Goal: Task Accomplishment & Management: Use online tool/utility

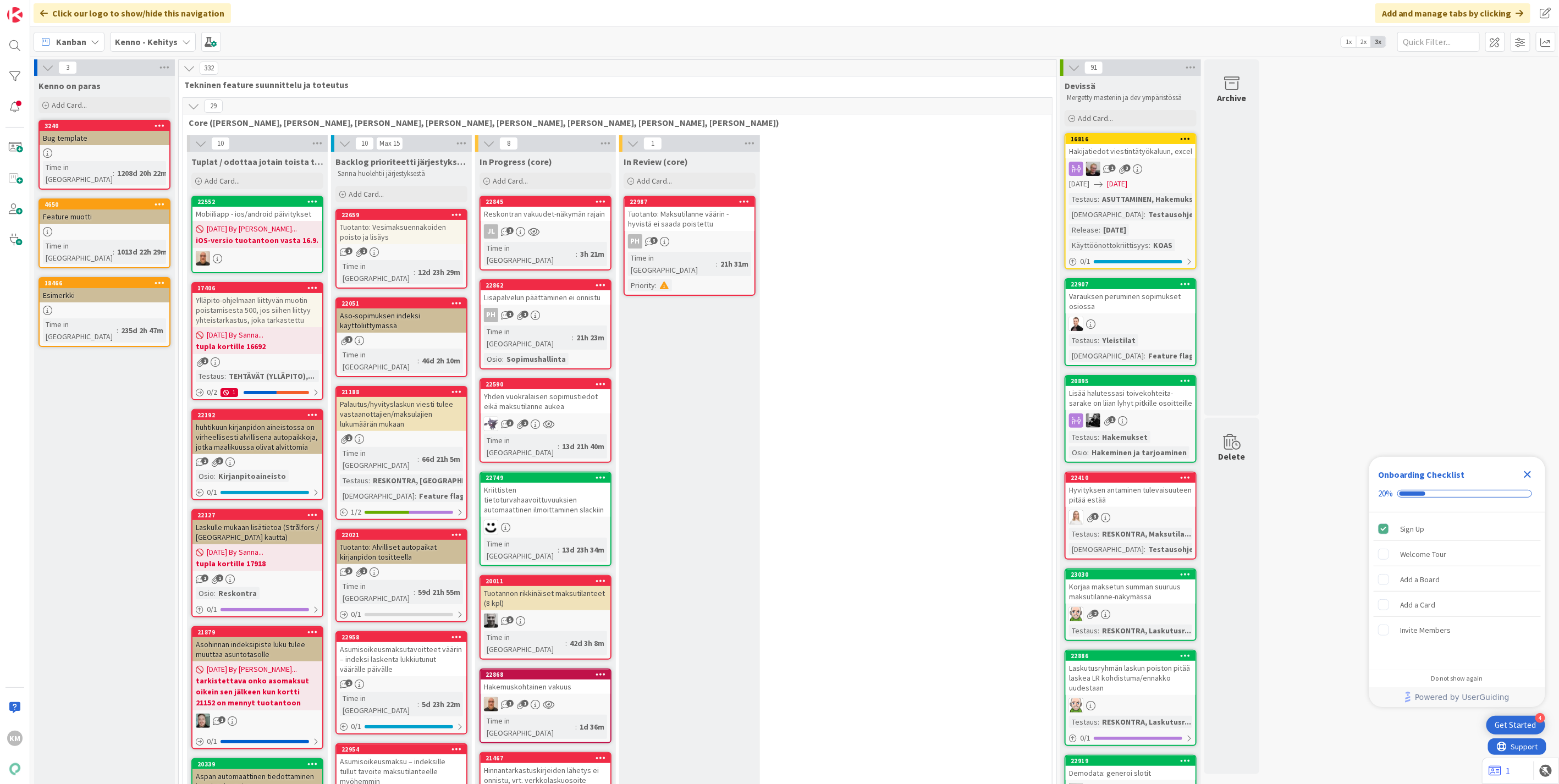
click at [154, 44] on b "Kenno - Kehitys" at bounding box center [146, 42] width 63 height 11
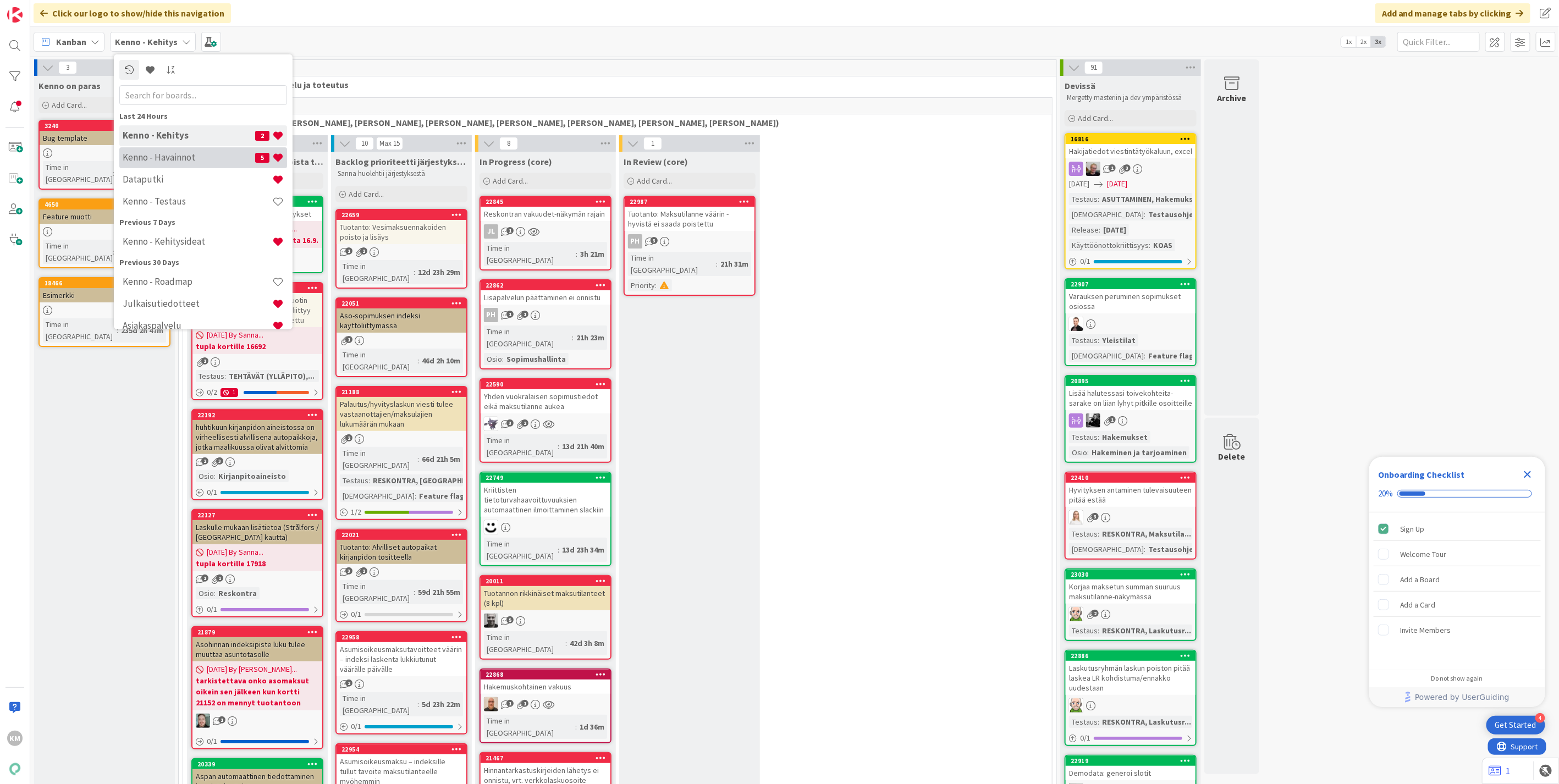
click at [167, 157] on h4 "Kenno - Havainnot" at bounding box center [188, 157] width 132 height 11
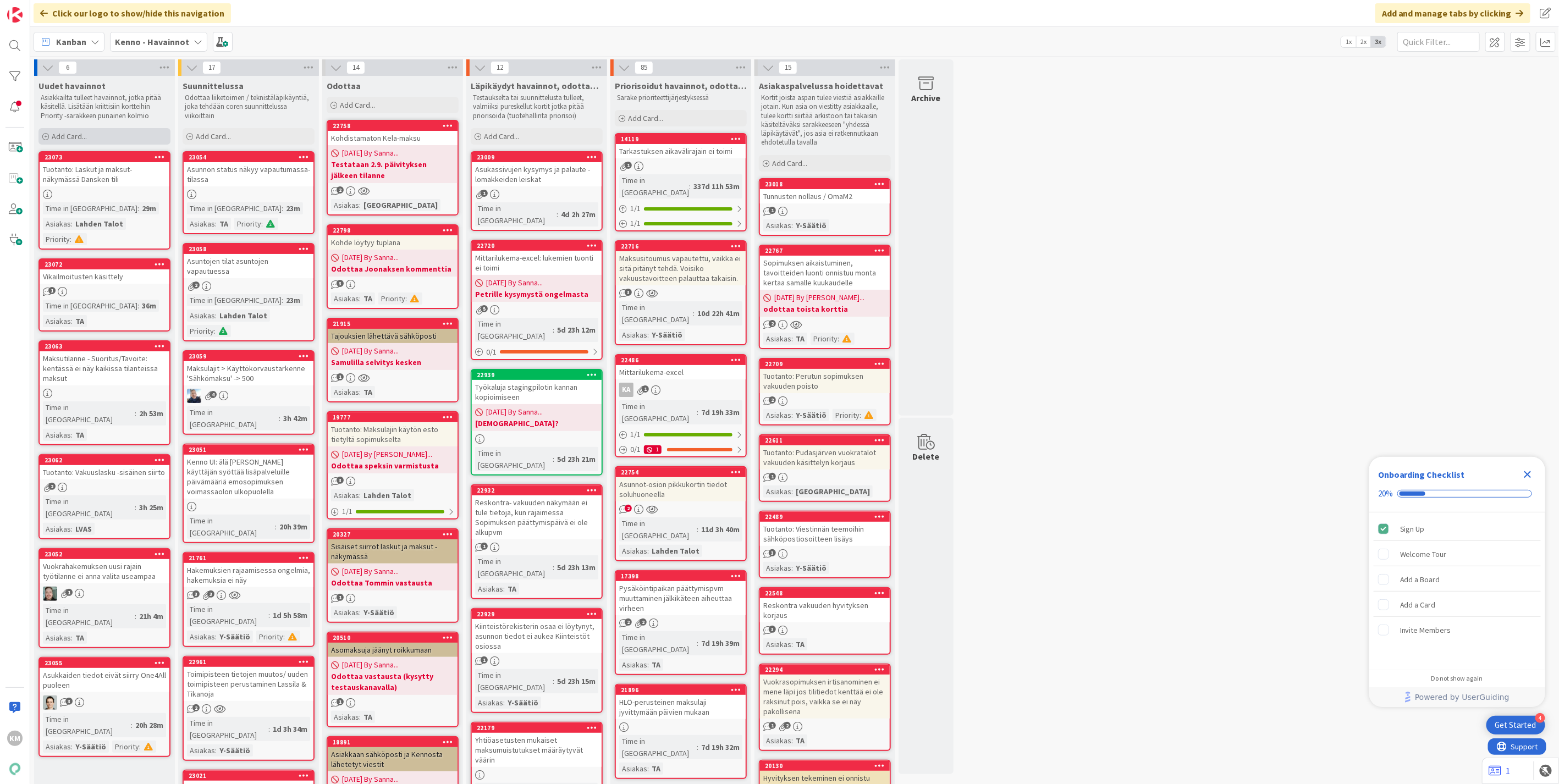
click at [110, 135] on div "Add Card..." at bounding box center [105, 136] width 132 height 16
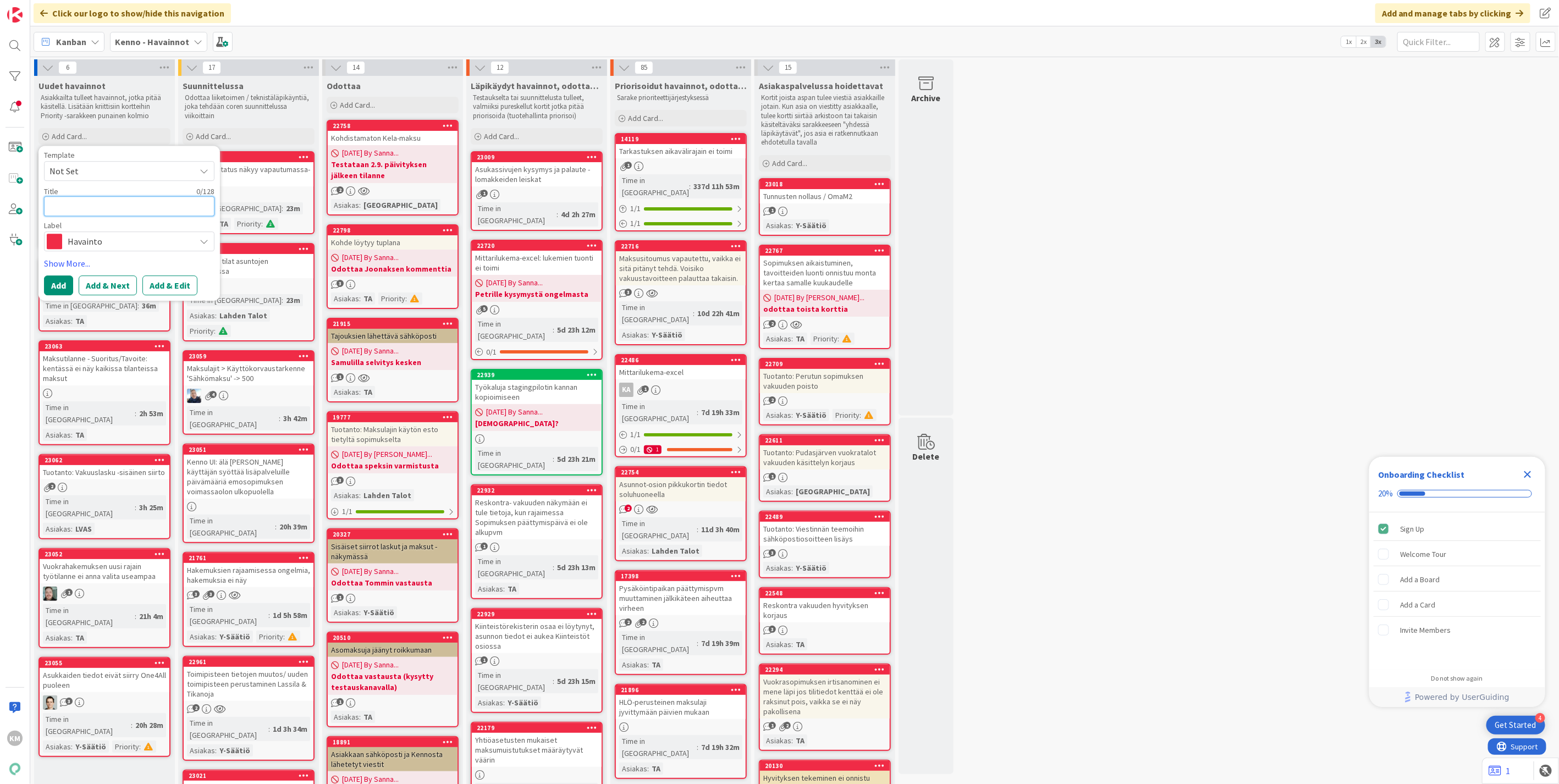
paste textarea "Hakemuksen kirjauksen poisto"
type textarea "x"
type textarea "Hakemuksen kirjauksen poisto"
click at [167, 292] on button "Add & Edit" at bounding box center [170, 286] width 55 height 20
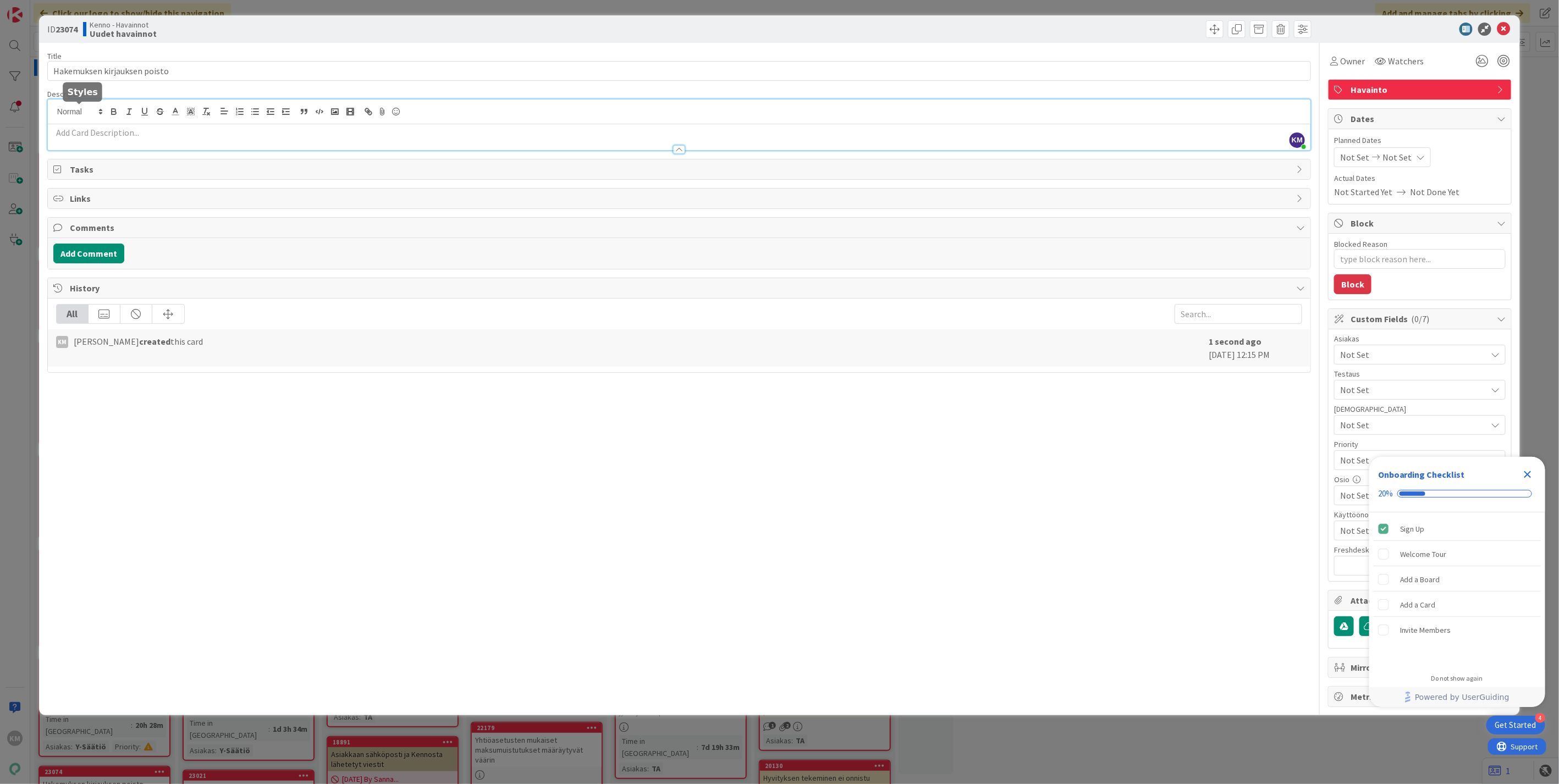
drag, startPoint x: 86, startPoint y: 109, endPoint x: 67, endPoint y: 140, distance: 36.4
drag, startPoint x: 67, startPoint y: 140, endPoint x: 61, endPoint y: 133, distance: 9.2
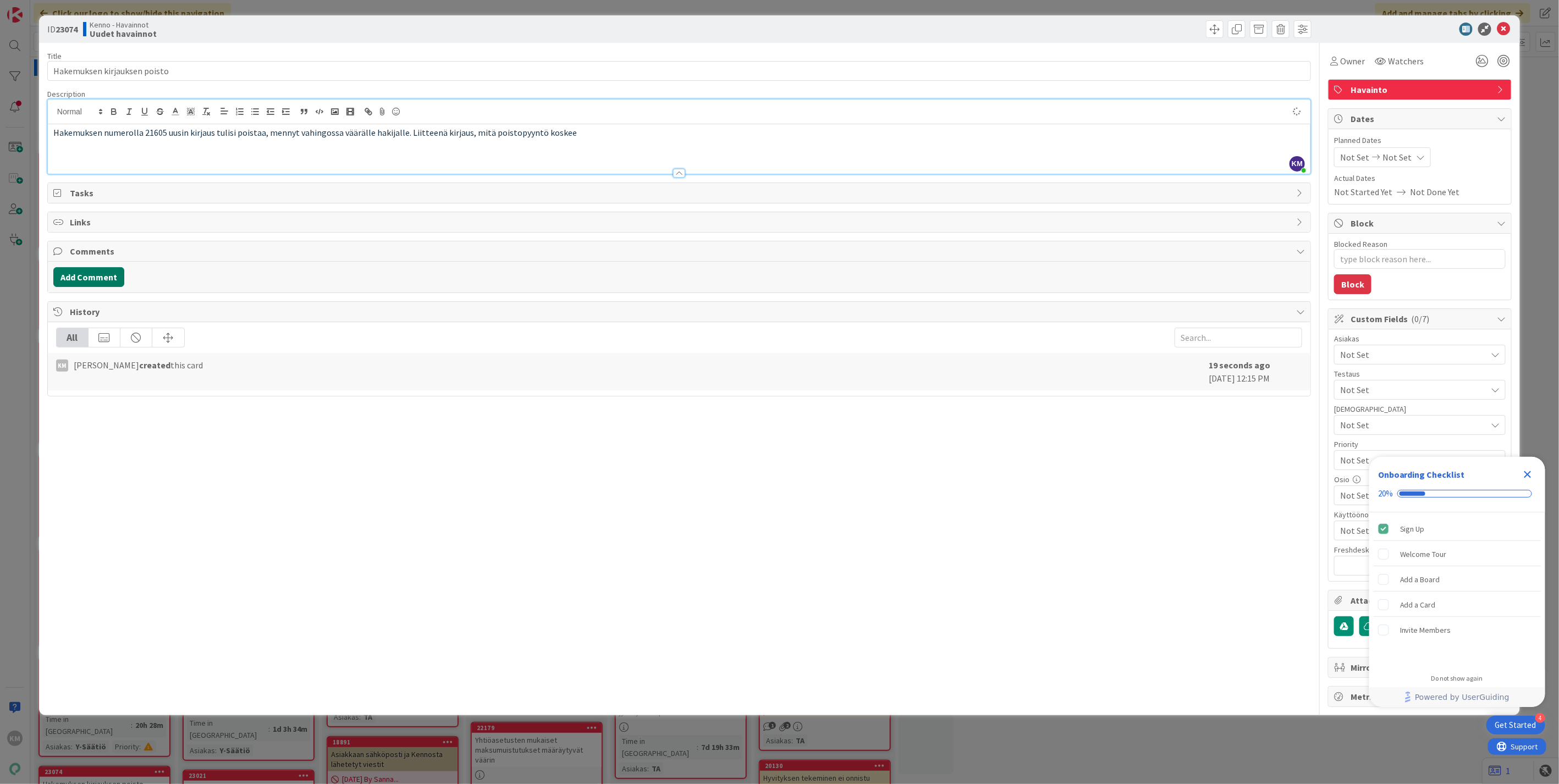
click at [96, 277] on button "Add Comment" at bounding box center [89, 277] width 71 height 20
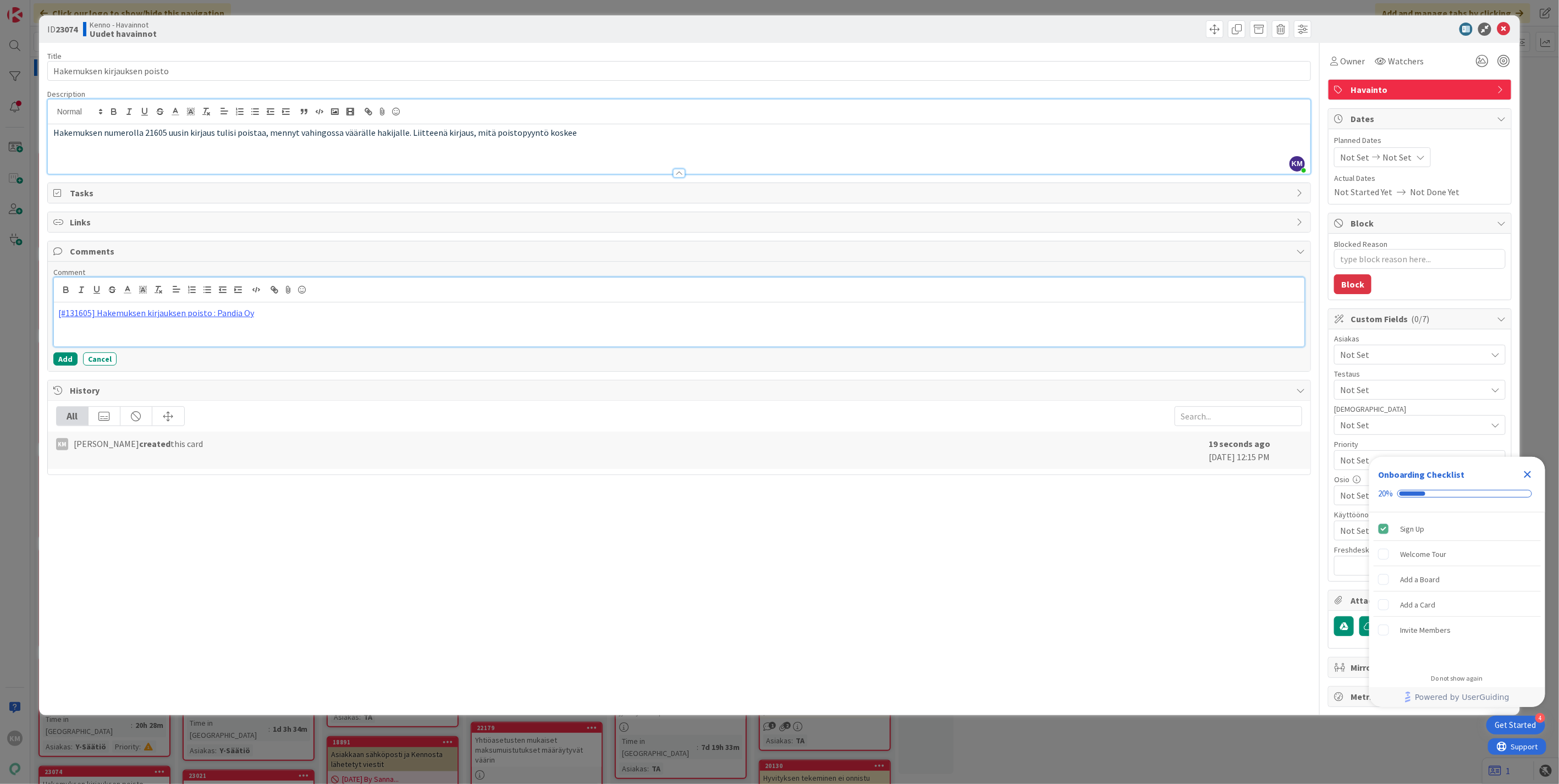
click at [67, 358] on button "Add" at bounding box center [65, 359] width 24 height 13
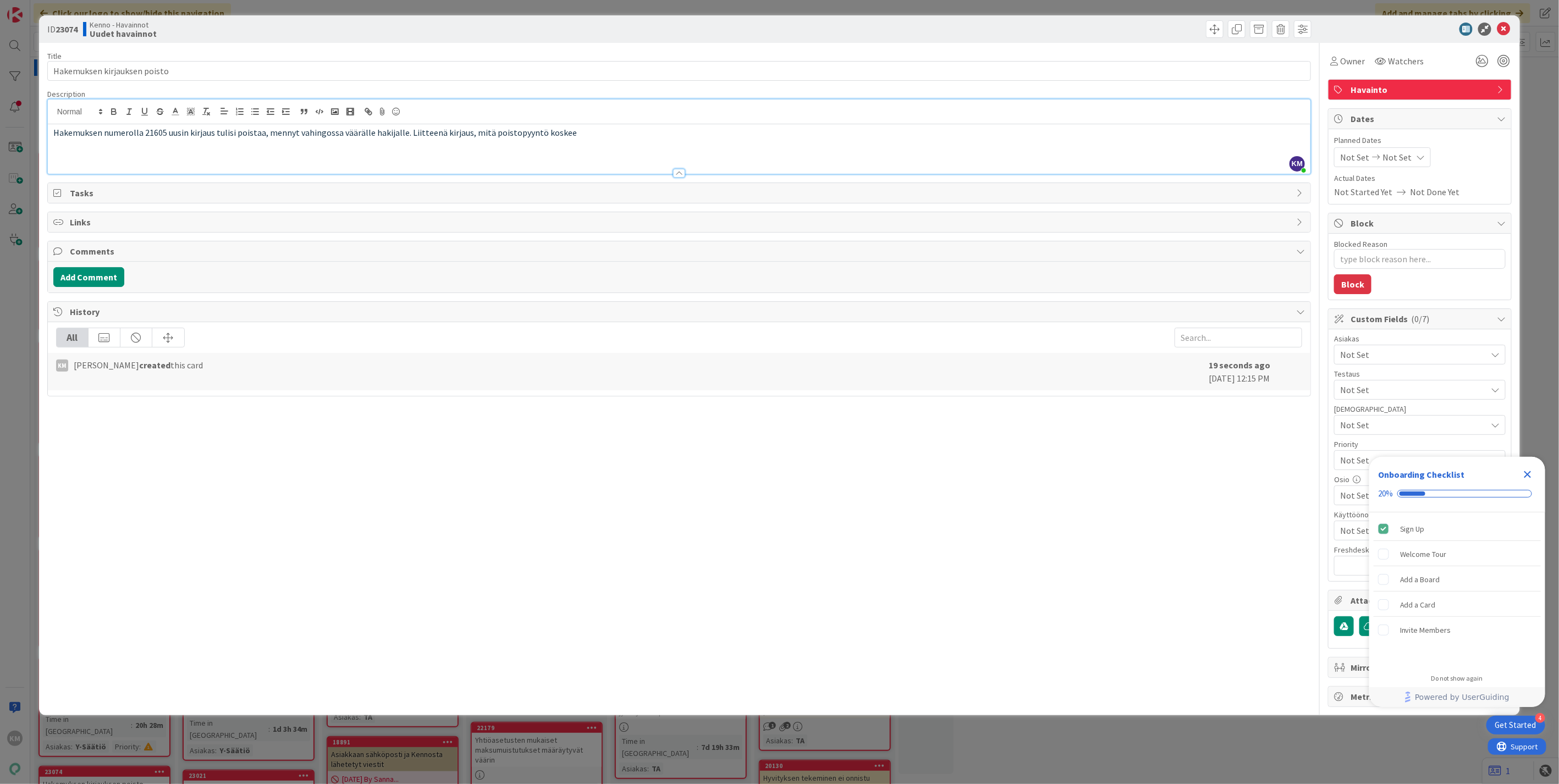
type textarea "x"
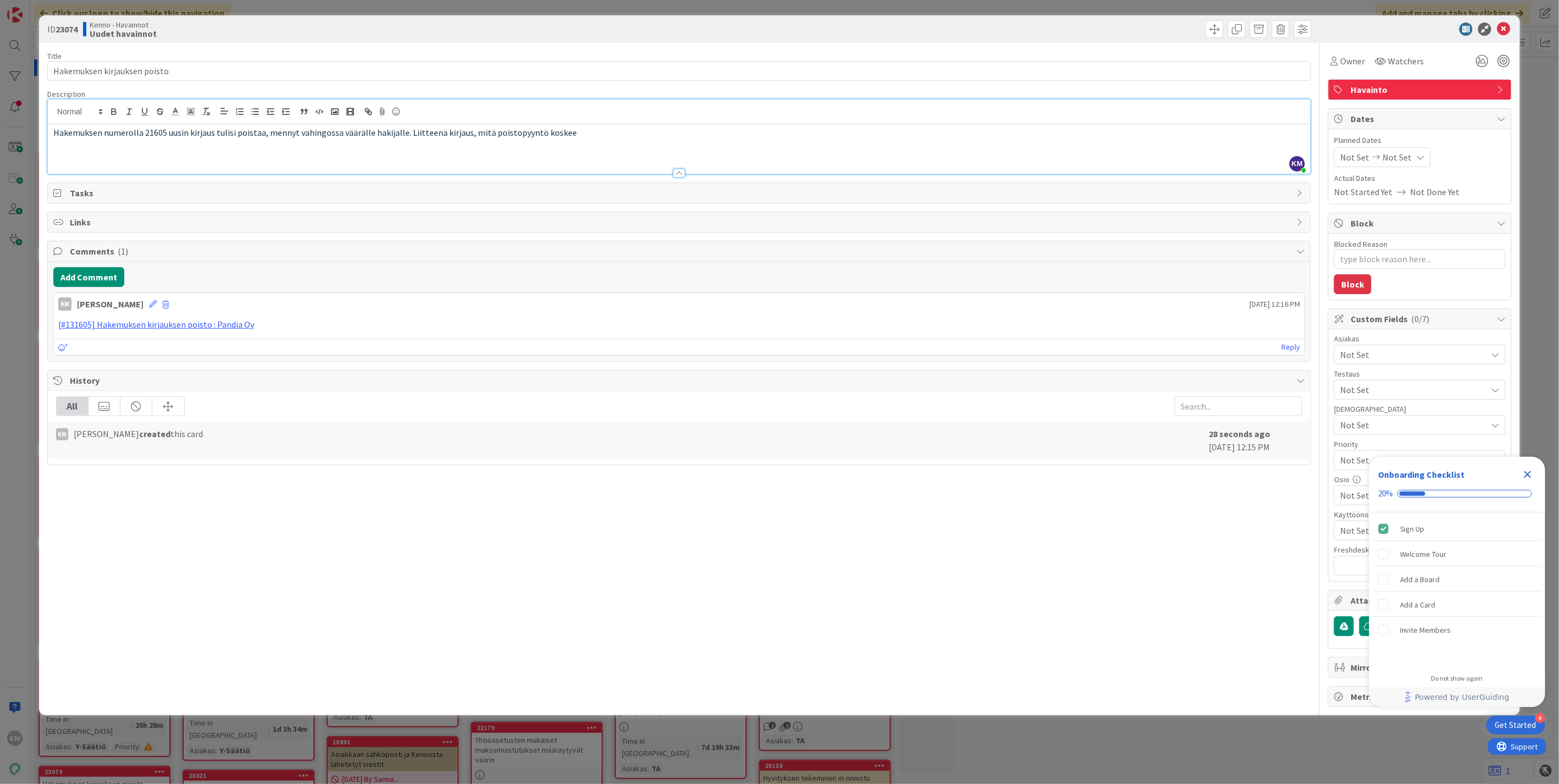
click at [1460, 174] on span "Actual Dates" at bounding box center [1420, 178] width 171 height 12
click at [1526, 473] on icon "Close Checklist" at bounding box center [1528, 474] width 7 height 7
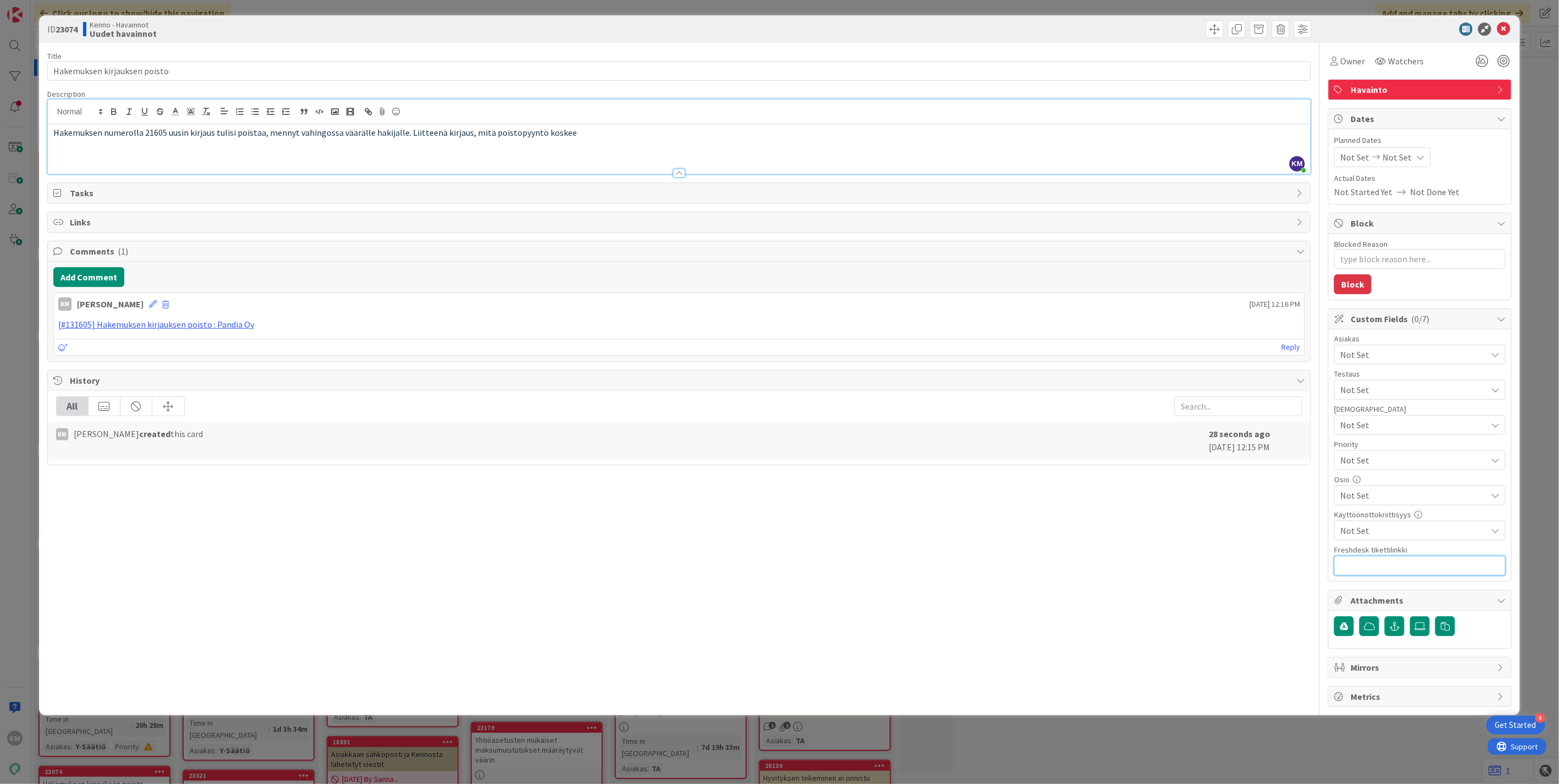
paste input "[URL][DOMAIN_NAME]"
type input "[URL][DOMAIN_NAME]"
type textarea "x"
type input "[URL][DOMAIN_NAME]"
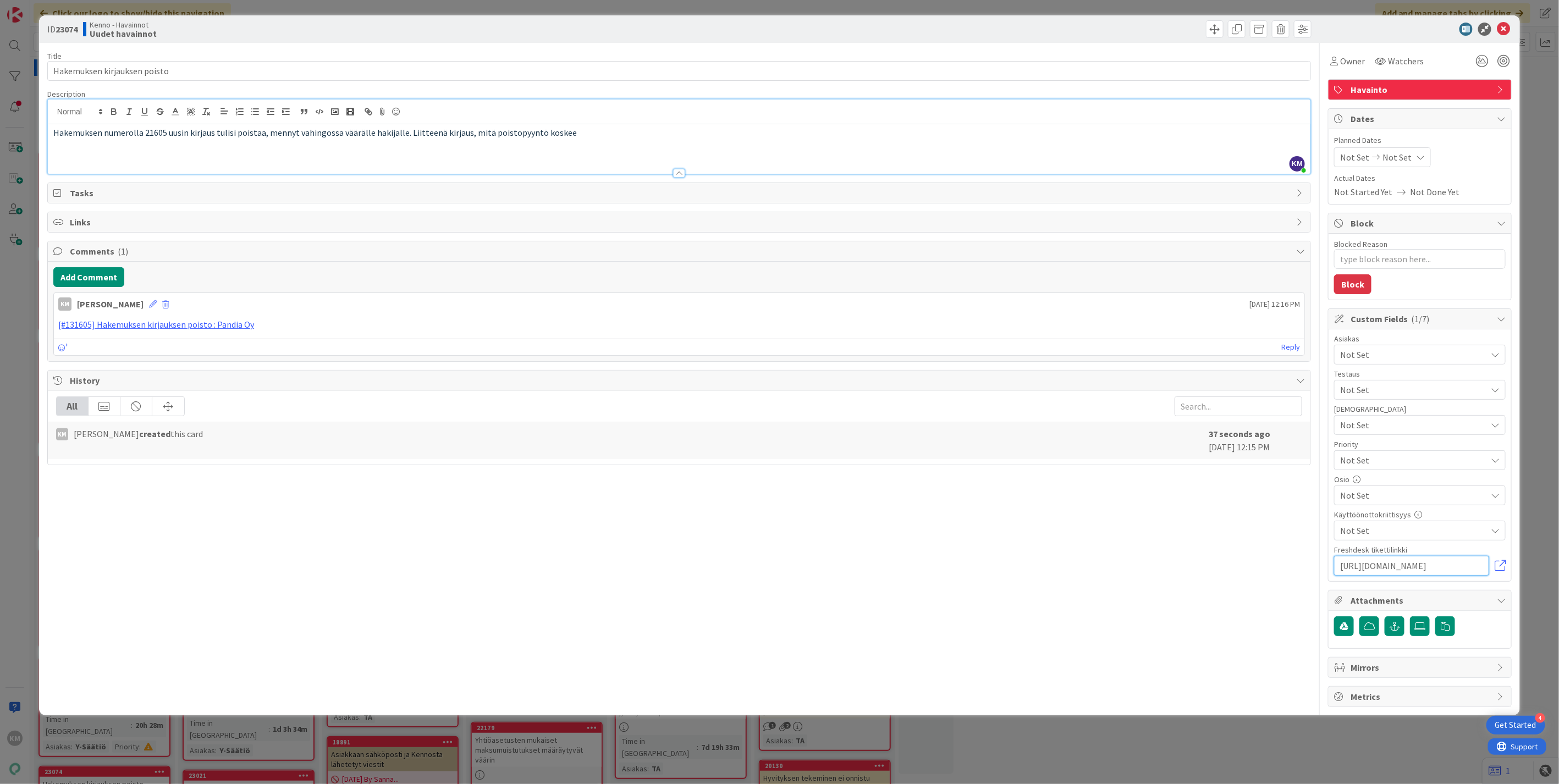
scroll to position [0, 0]
click at [1419, 622] on icon at bounding box center [1420, 626] width 11 height 9
click at [1410, 617] on input "file" at bounding box center [1410, 617] width 0 height 0
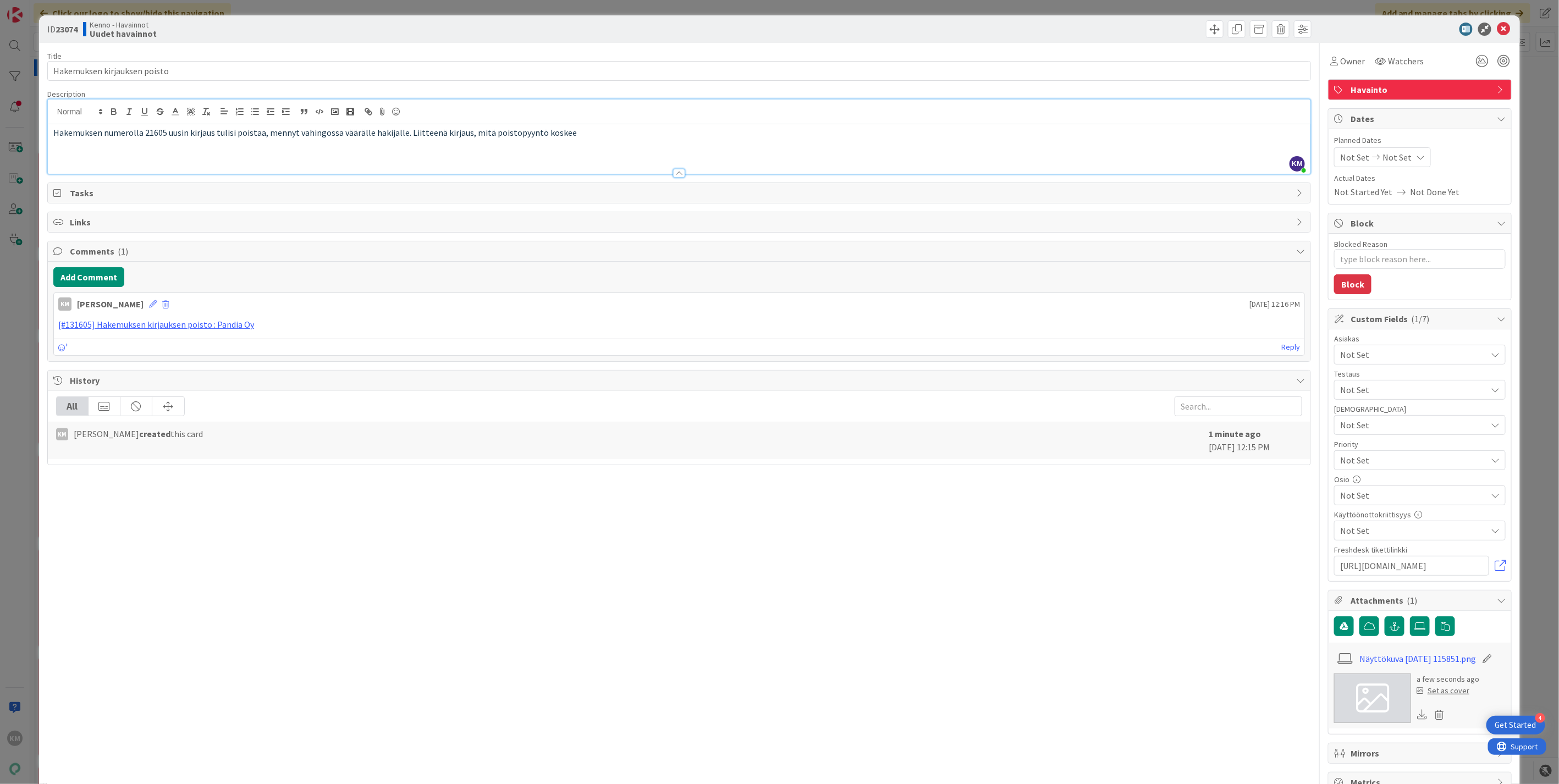
click at [1382, 698] on link at bounding box center [1372, 698] width 77 height 50
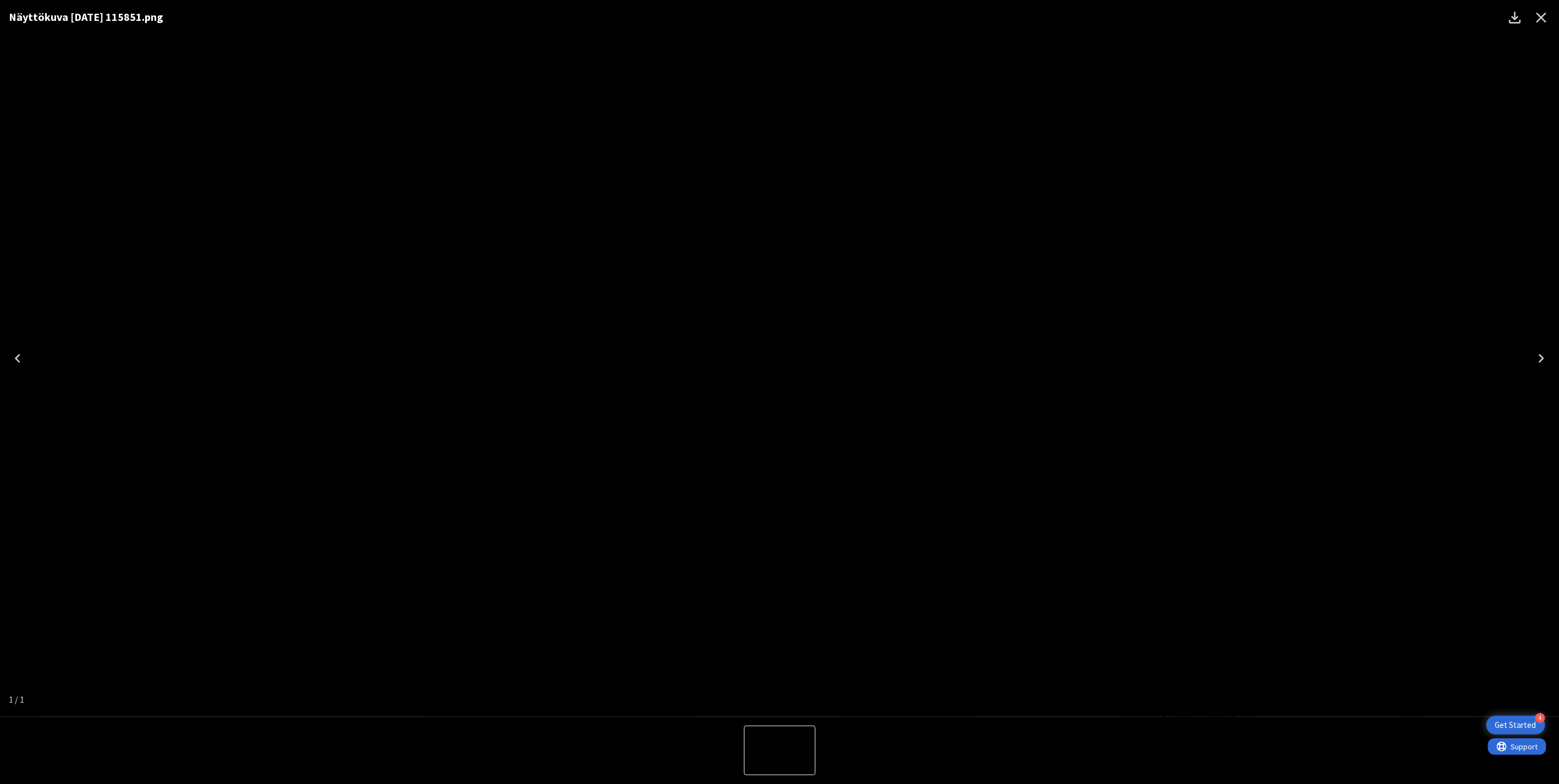
click at [1536, 17] on icon "Close" at bounding box center [1541, 17] width 18 height 18
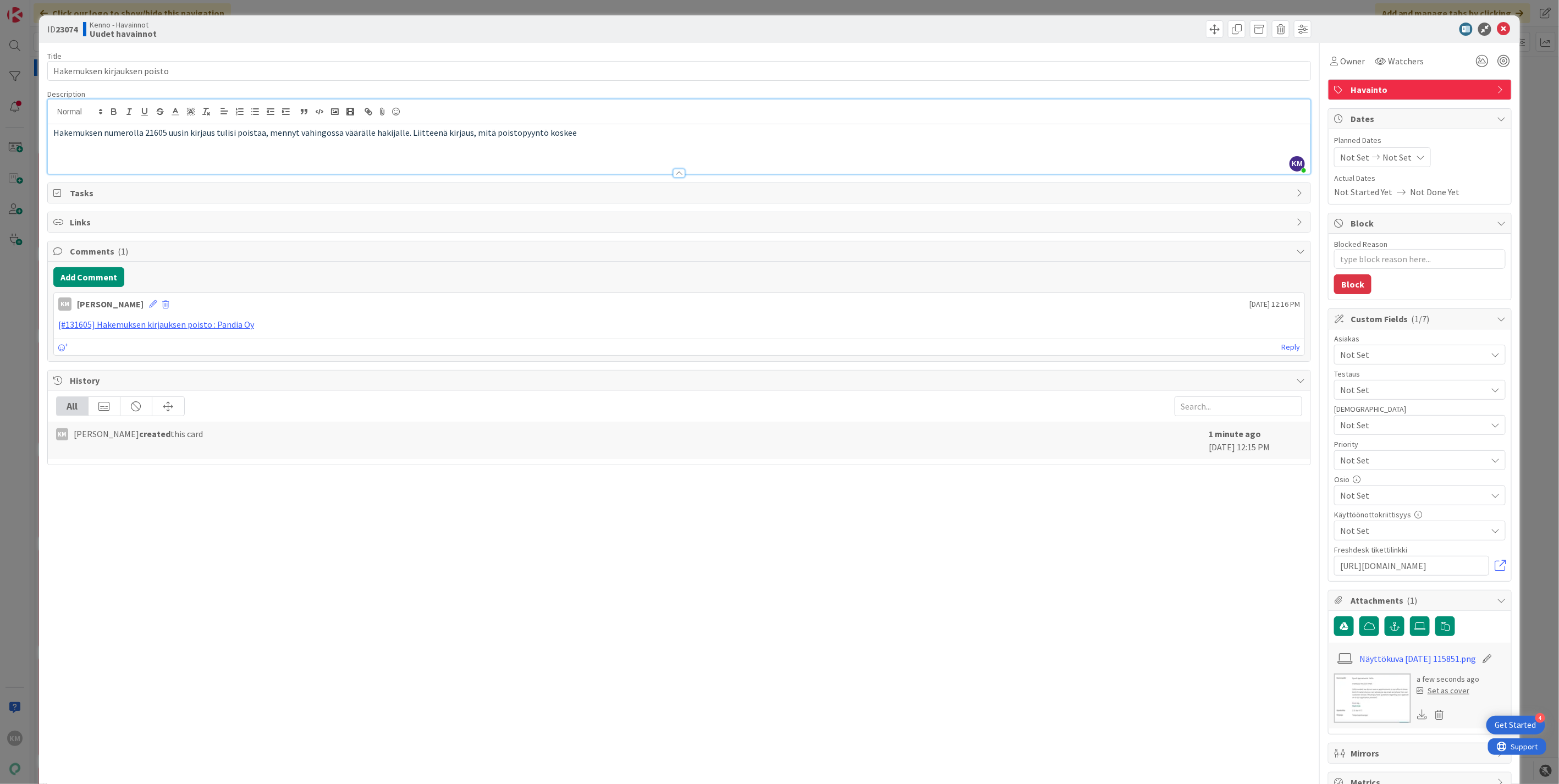
drag, startPoint x: 1390, startPoint y: 349, endPoint x: 1389, endPoint y: 365, distance: 16.0
click at [1390, 351] on span "Not Set" at bounding box center [1413, 354] width 146 height 13
click at [1382, 390] on link "TA" at bounding box center [1418, 380] width 175 height 20
click at [1374, 383] on link "TA" at bounding box center [1418, 380] width 175 height 20
click at [1375, 397] on link "Y-Säätiö" at bounding box center [1418, 401] width 175 height 20
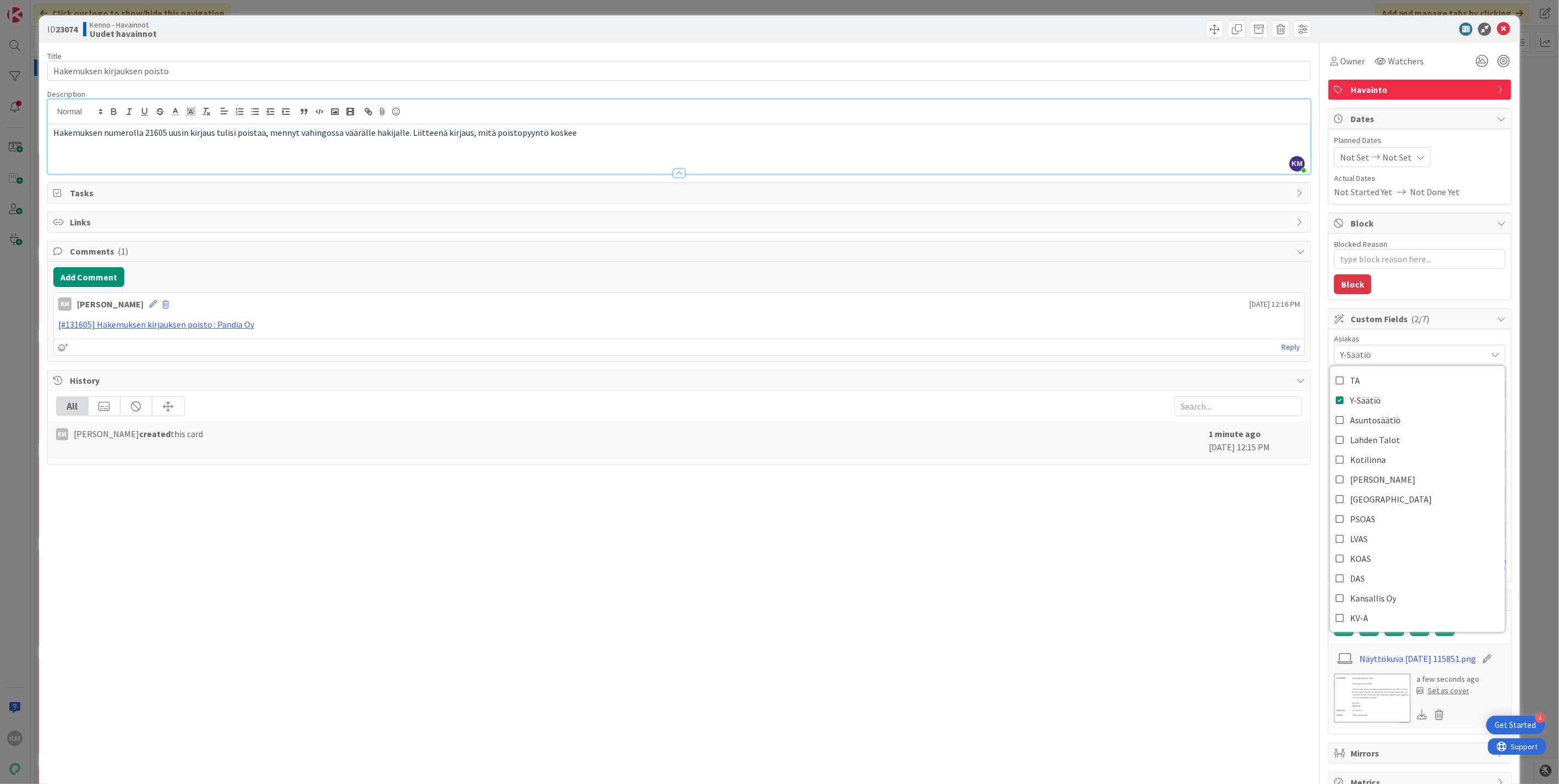
drag, startPoint x: 1280, startPoint y: 541, endPoint x: 1275, endPoint y: 541, distance: 5.0
click at [1277, 541] on div "Title 28 / 128 Hakemuksen kirjauksen poisto Description KM [PERSON_NAME] just j…" at bounding box center [679, 418] width 1264 height 750
click at [66, 24] on b "23074" at bounding box center [67, 29] width 22 height 11
copy b "23074"
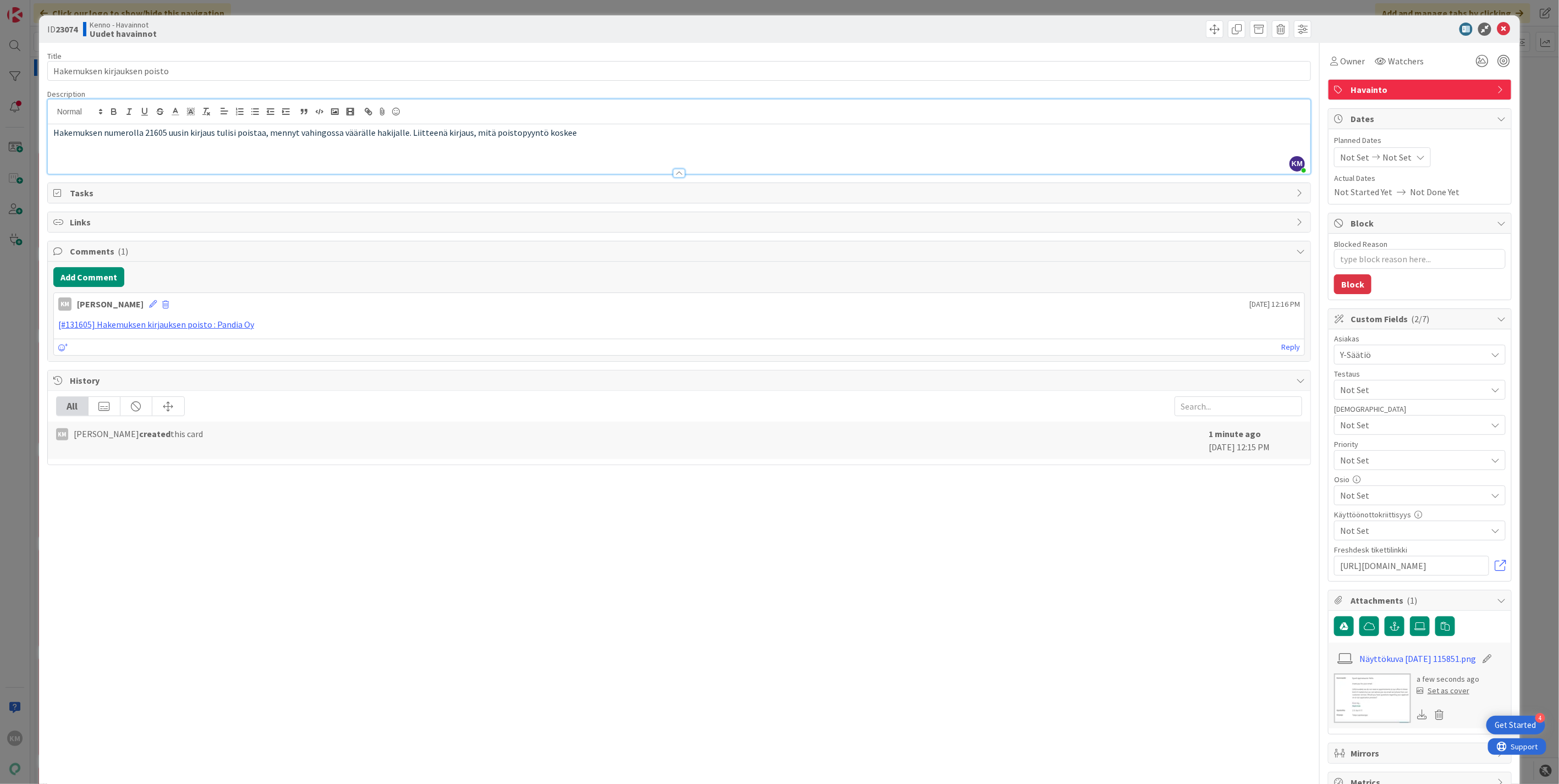
click at [1487, 21] on div "ID 23074 Kenno - Havainnot Uudet havainnot" at bounding box center [779, 29] width 1481 height 27
click at [1388, 60] on span "Watchers" at bounding box center [1406, 60] width 36 height 13
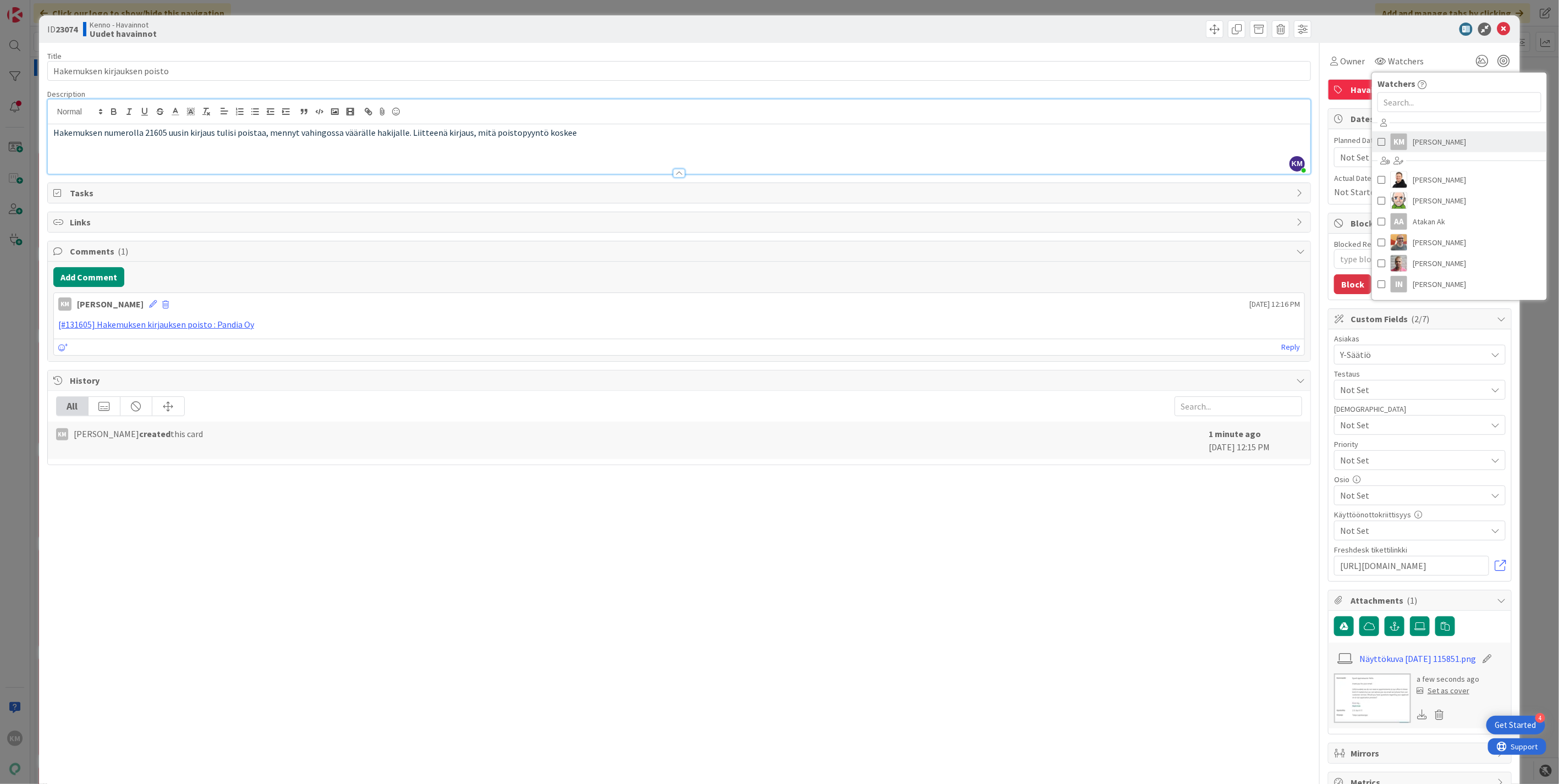
click at [1418, 141] on span "[PERSON_NAME]" at bounding box center [1439, 141] width 53 height 16
type textarea "x"
click at [1400, 26] on div at bounding box center [1414, 29] width 194 height 13
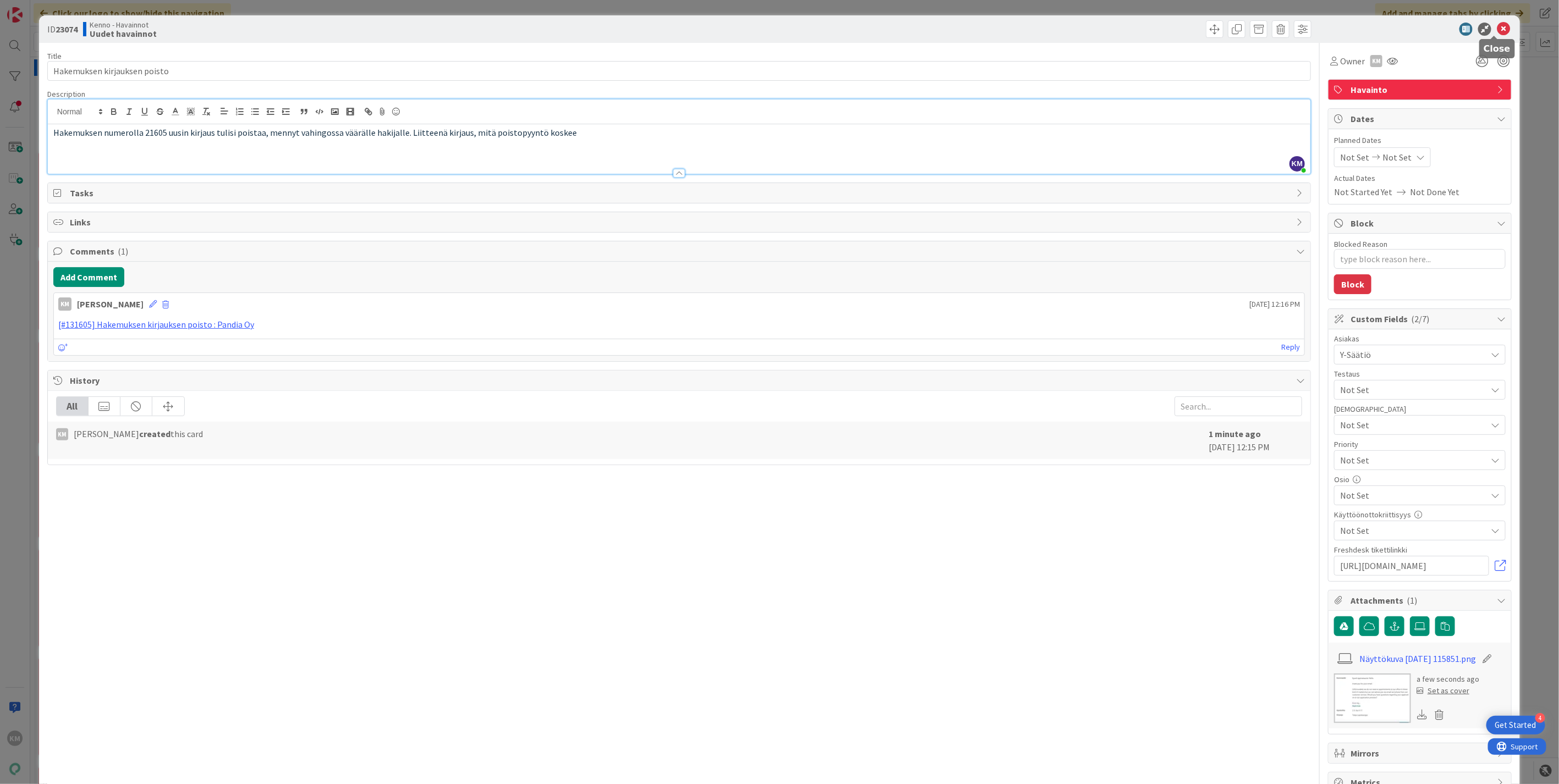
click at [1497, 26] on icon at bounding box center [1503, 29] width 13 height 13
